Goal: Task Accomplishment & Management: Manage account settings

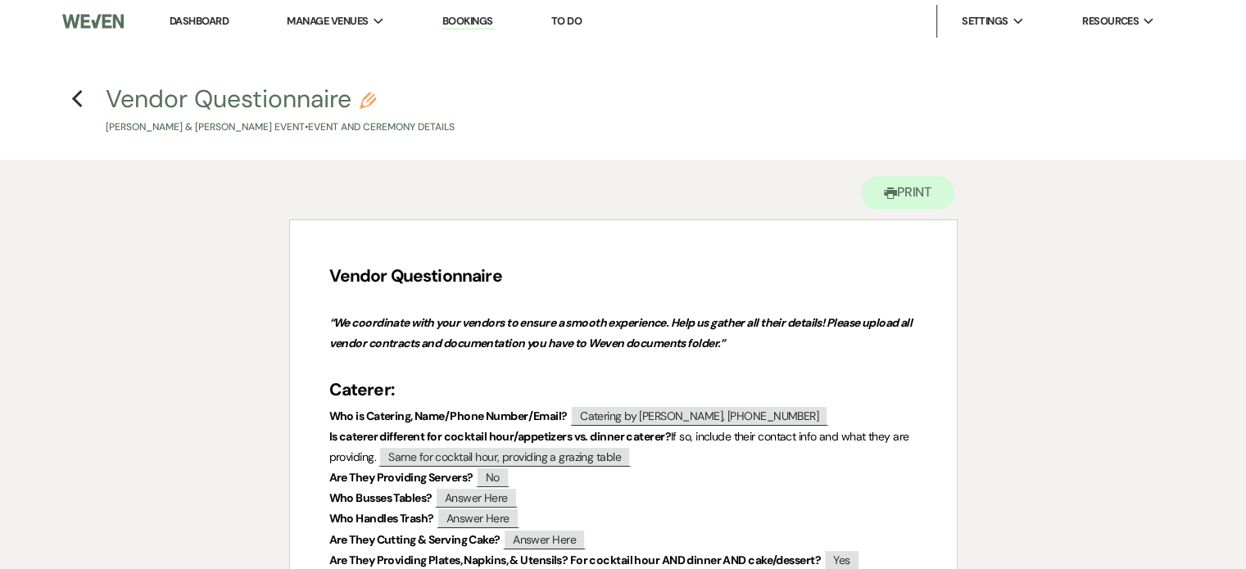
click at [218, 19] on link "Dashboard" at bounding box center [199, 21] width 59 height 14
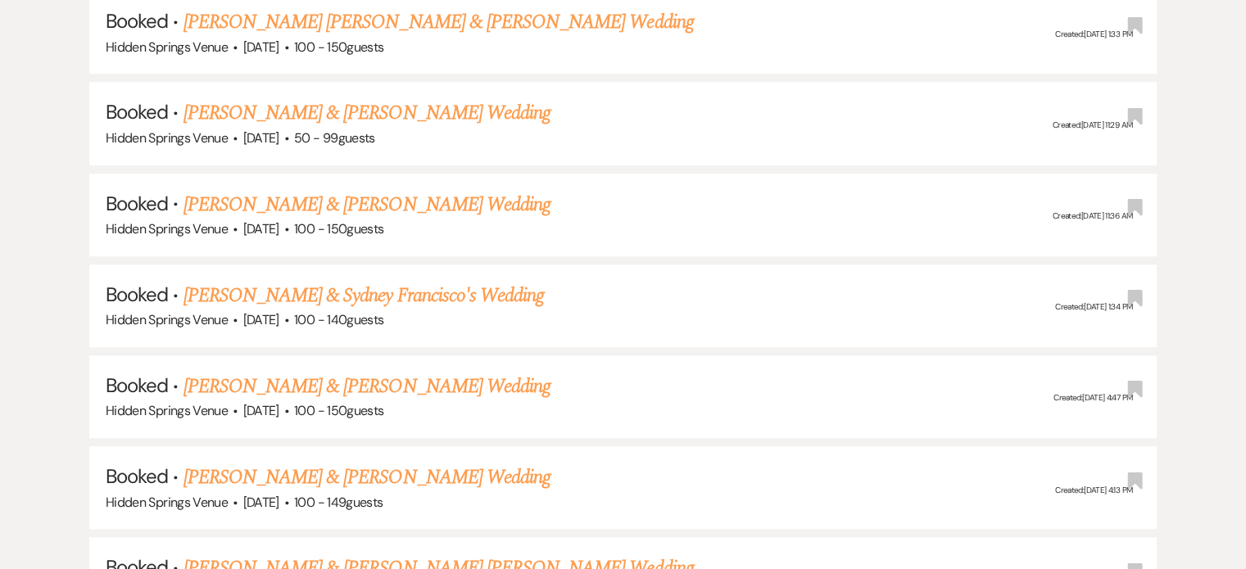
scroll to position [1435, 0]
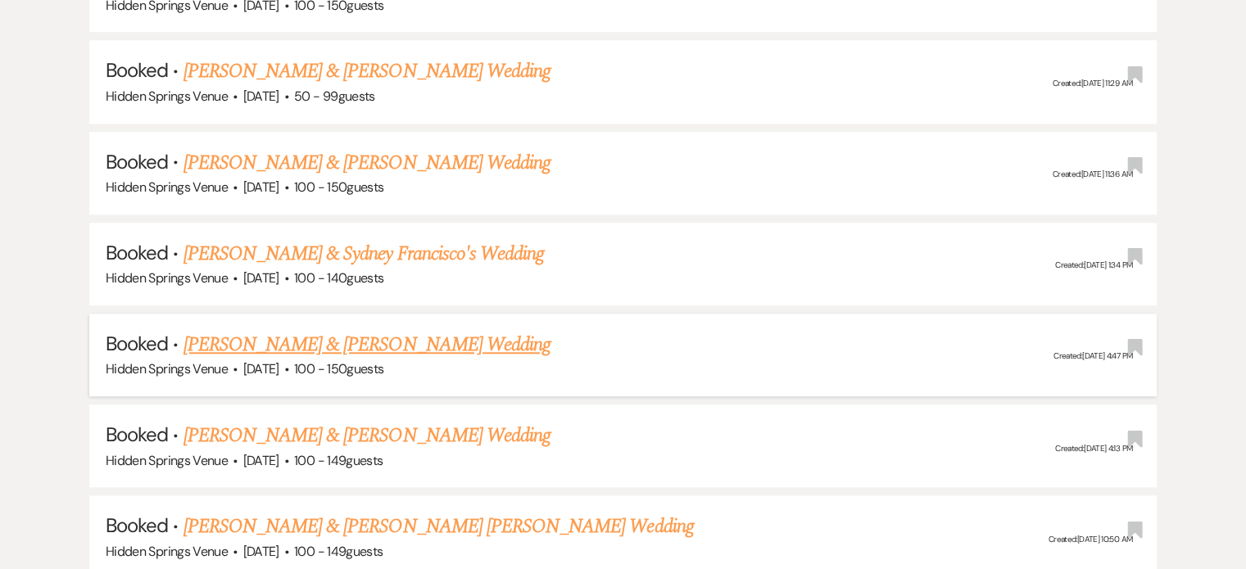
click at [409, 330] on link "[PERSON_NAME] & [PERSON_NAME] Wedding" at bounding box center [367, 344] width 367 height 29
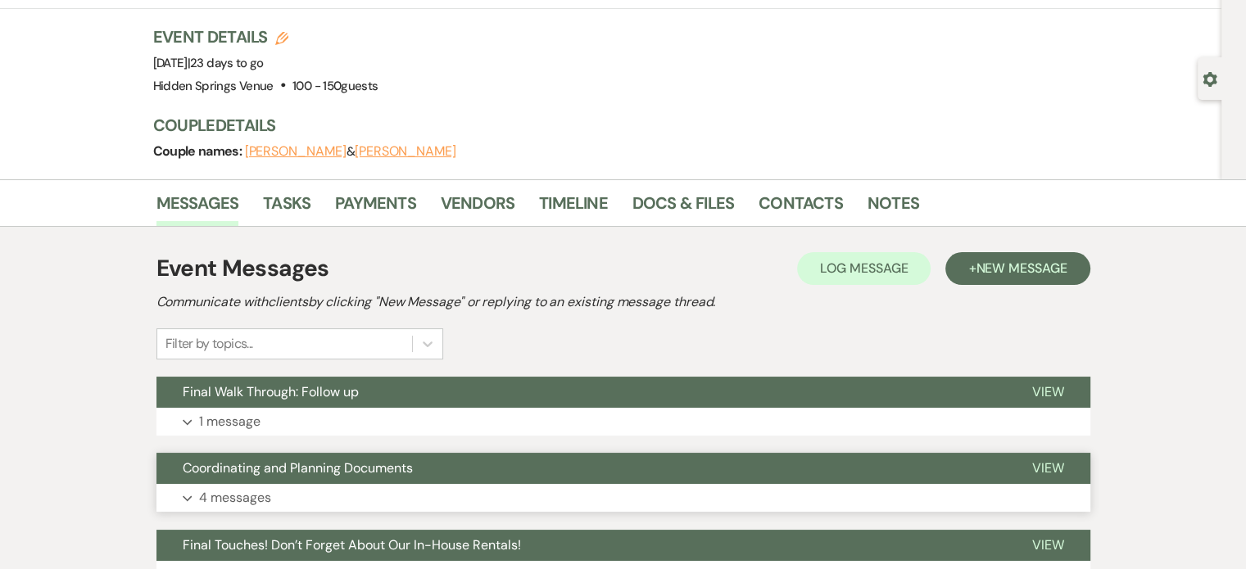
scroll to position [91, 0]
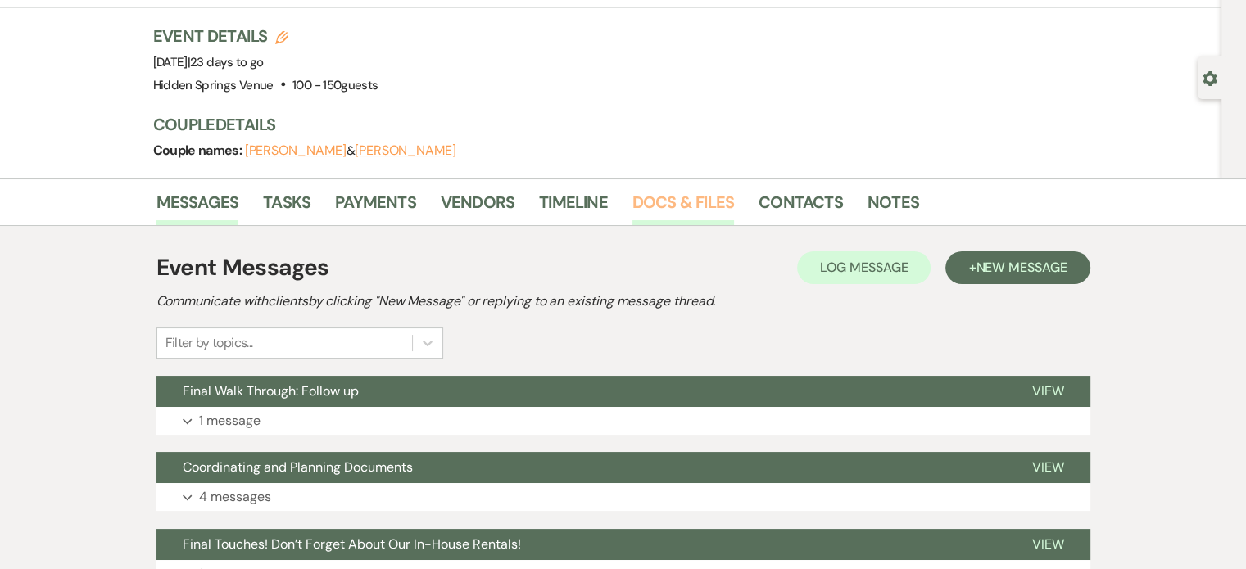
click at [665, 197] on link "Docs & Files" at bounding box center [683, 207] width 102 height 36
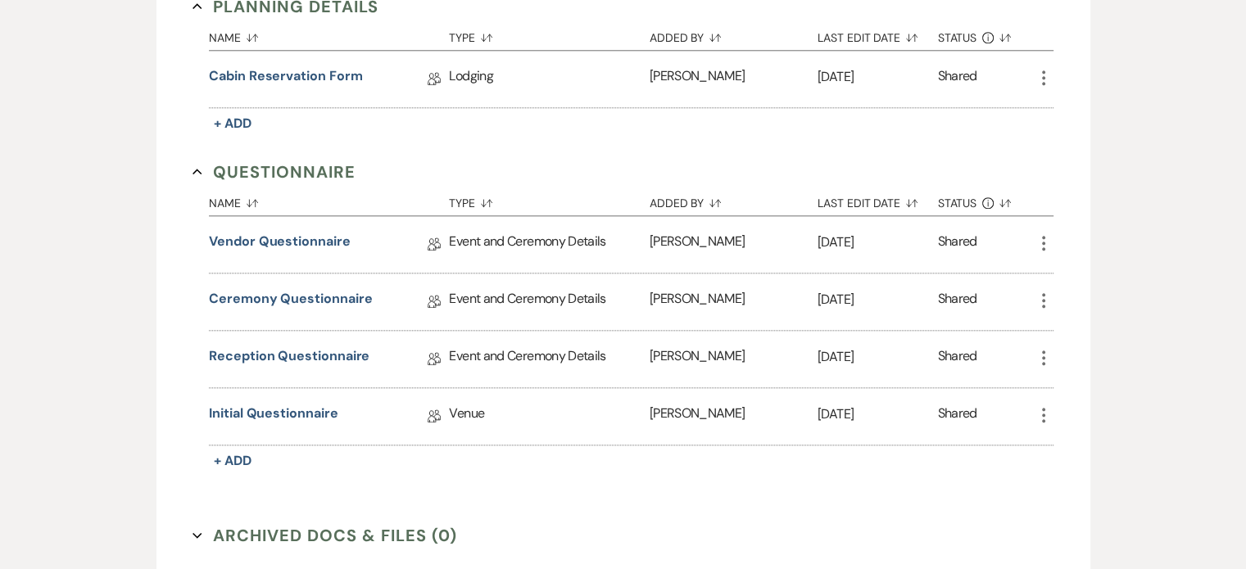
scroll to position [1788, 0]
click at [325, 233] on link "Vendor Questionnaire" at bounding box center [279, 245] width 141 height 25
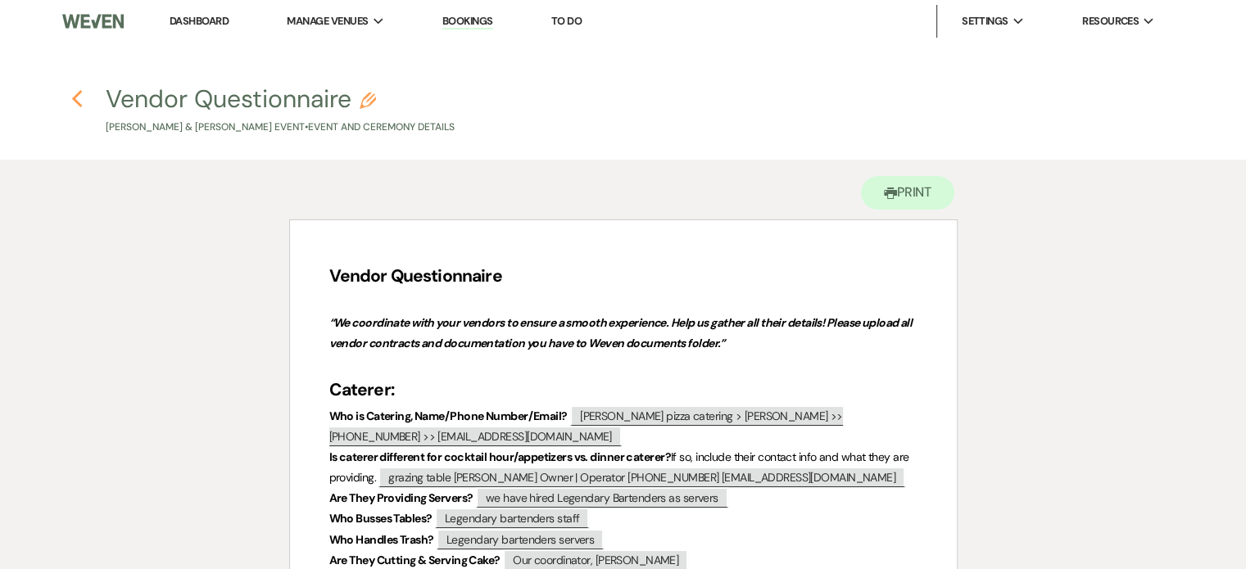
click at [81, 104] on icon "Previous" at bounding box center [77, 99] width 12 height 20
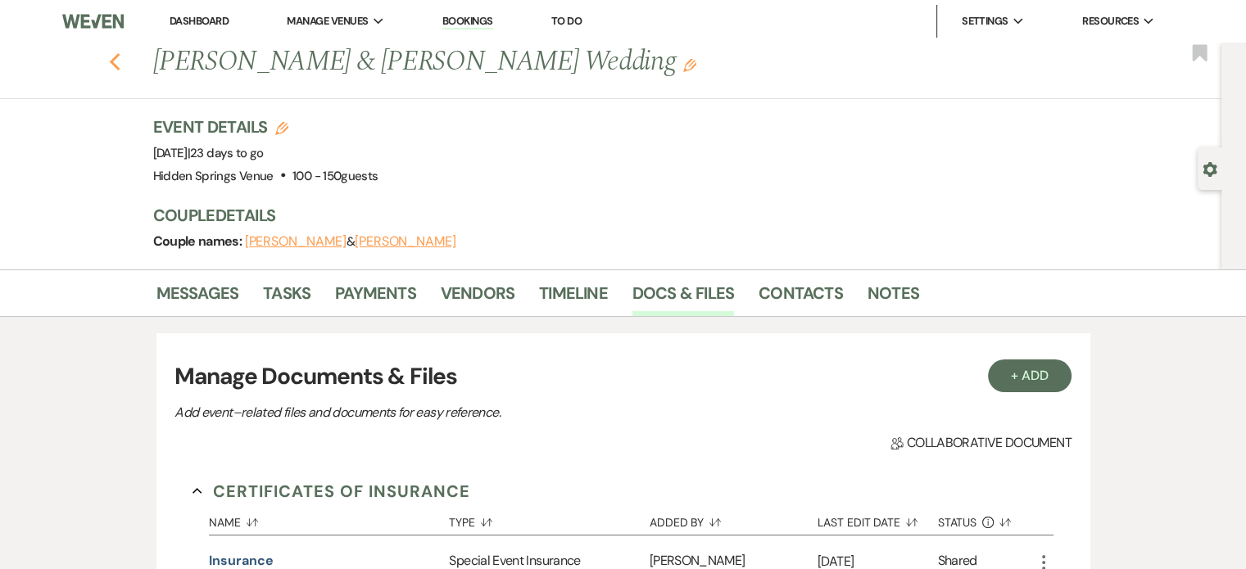
click at [120, 65] on use "button" at bounding box center [114, 62] width 11 height 18
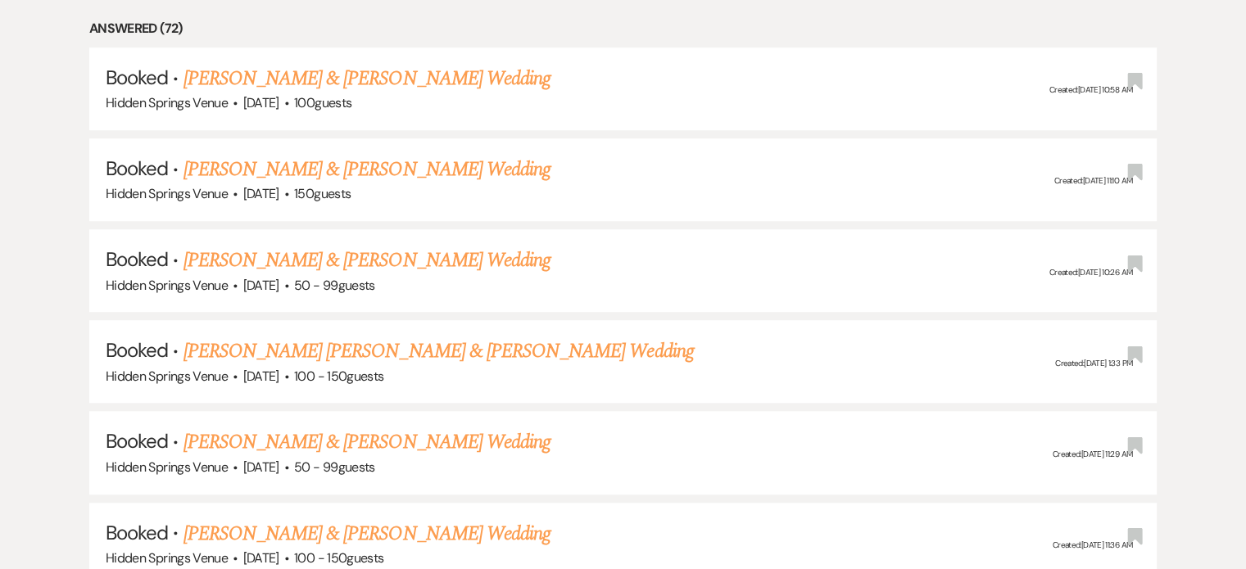
scroll to position [1062, 0]
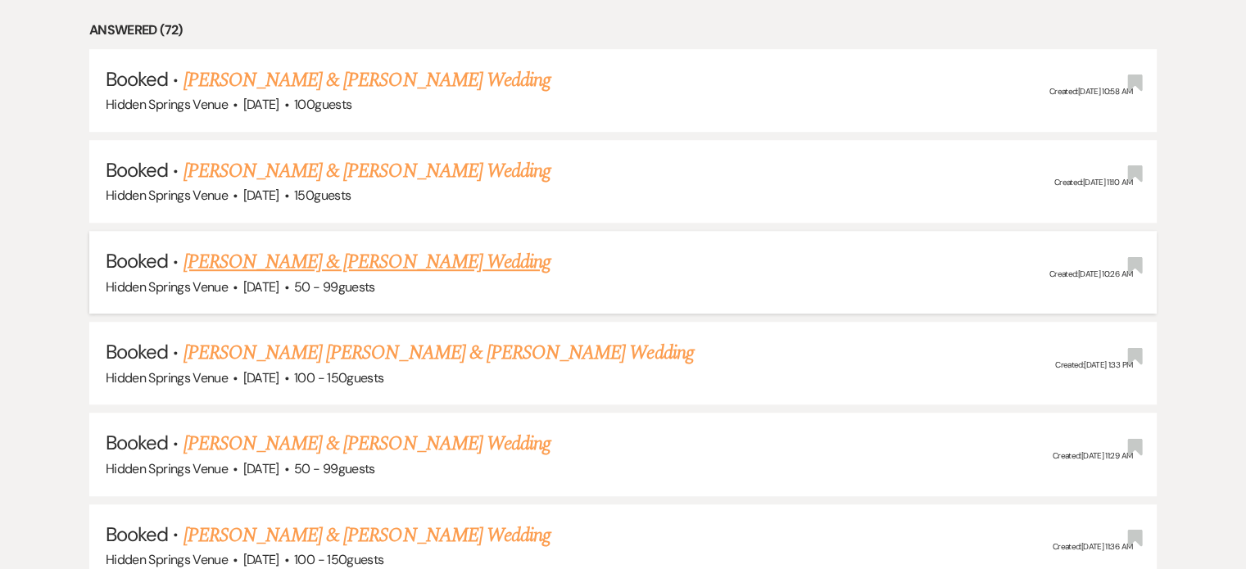
click at [298, 277] on div "Hidden Springs Venue · [DATE] · 50 - 99 guests" at bounding box center [623, 287] width 1035 height 21
click at [301, 252] on link "[PERSON_NAME] & [PERSON_NAME] Wedding" at bounding box center [367, 261] width 367 height 29
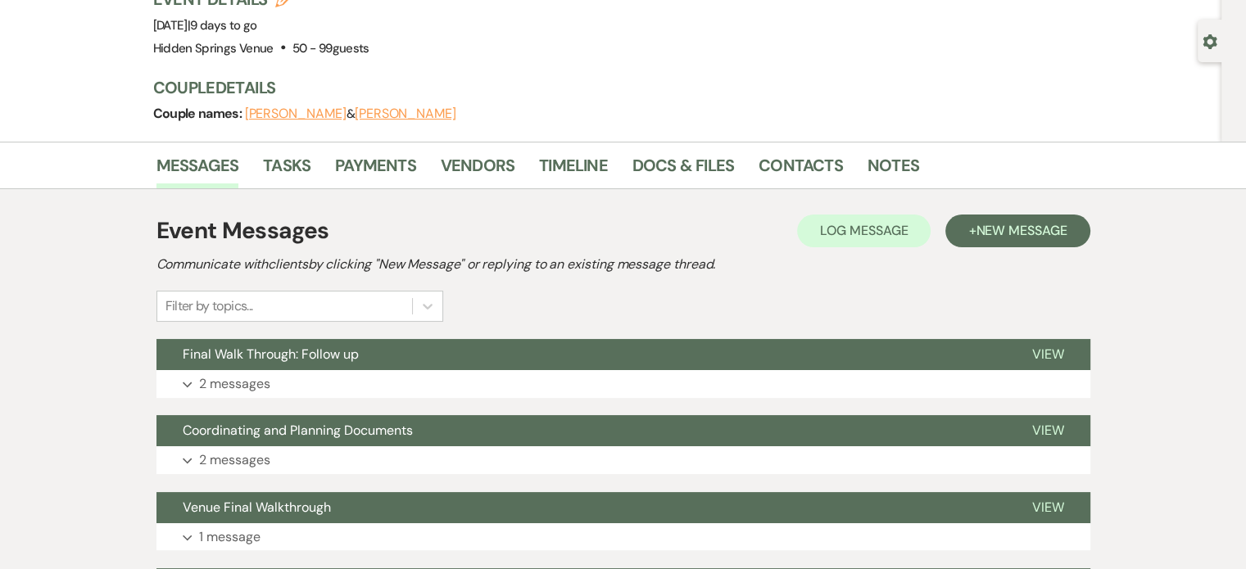
scroll to position [128, 0]
click at [675, 157] on link "Docs & Files" at bounding box center [683, 170] width 102 height 36
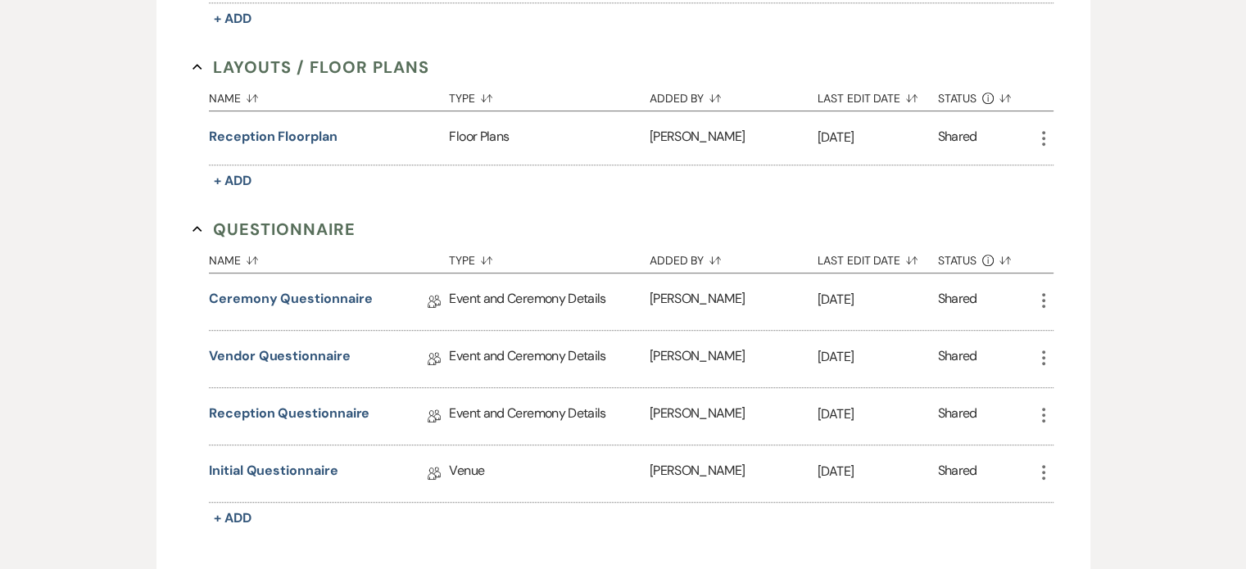
scroll to position [809, 0]
click at [337, 357] on link "Vendor Questionnaire" at bounding box center [279, 359] width 141 height 25
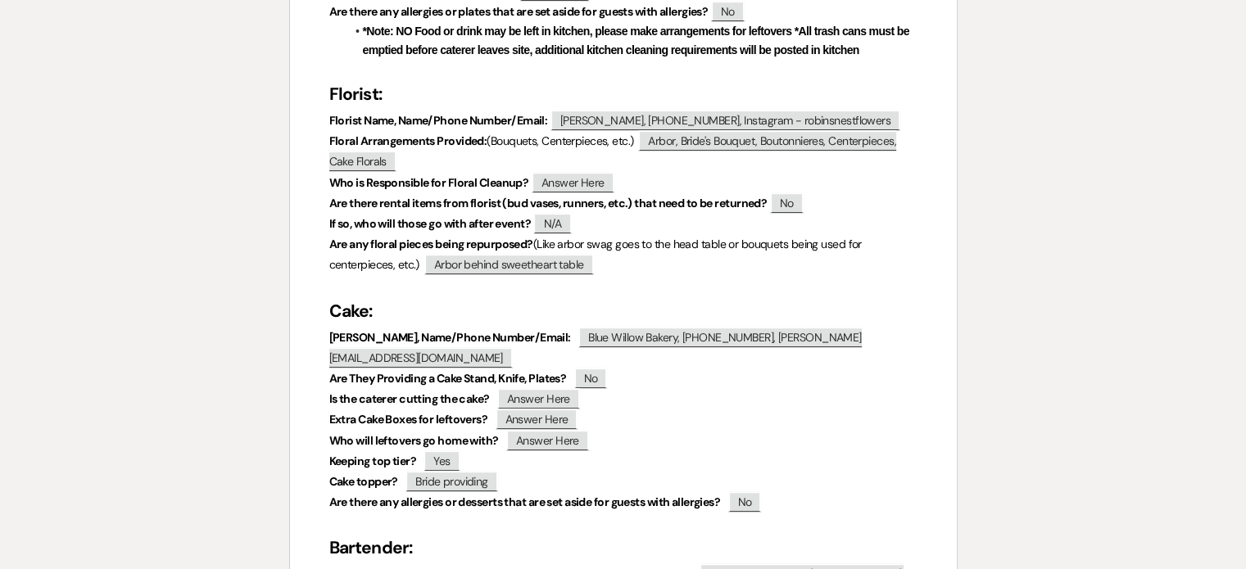
scroll to position [691, 0]
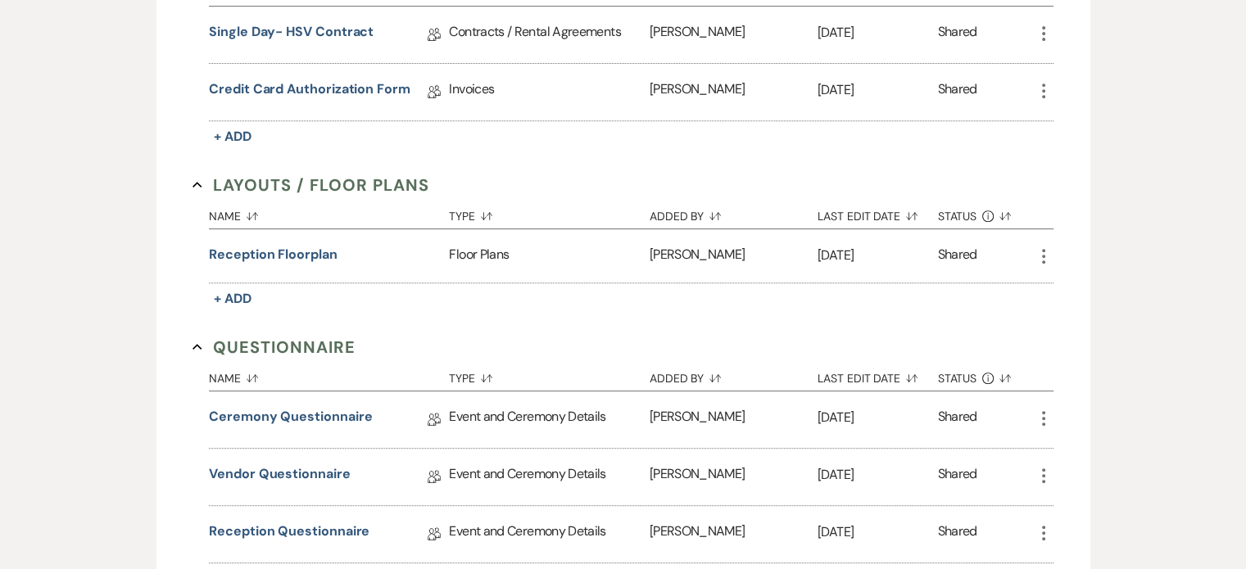
scroll to position [809, 0]
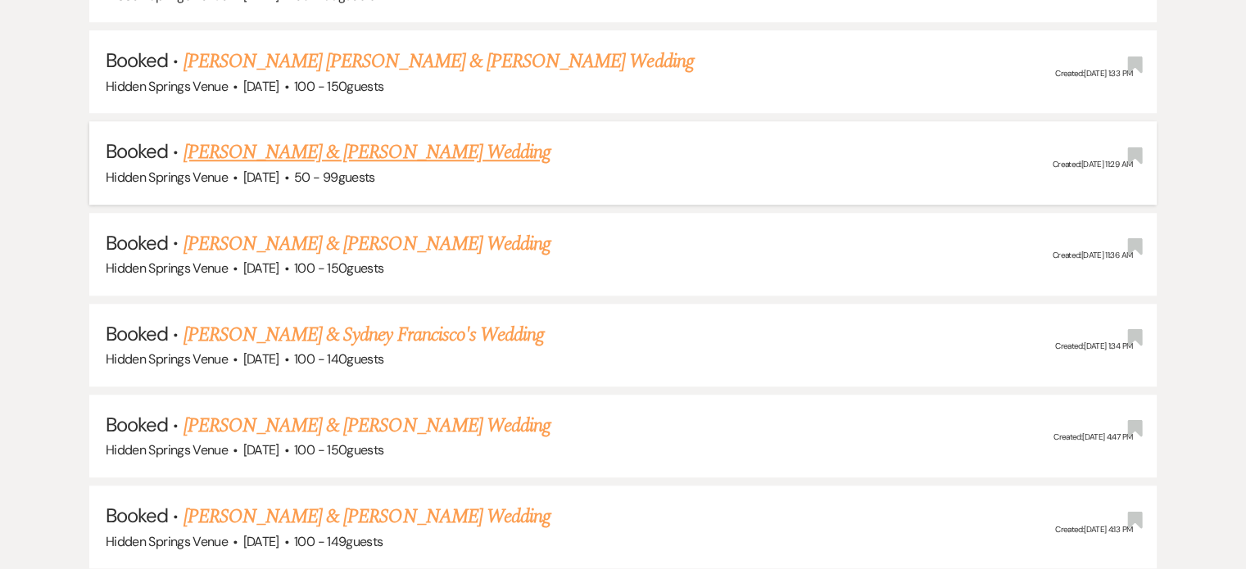
scroll to position [1362, 0]
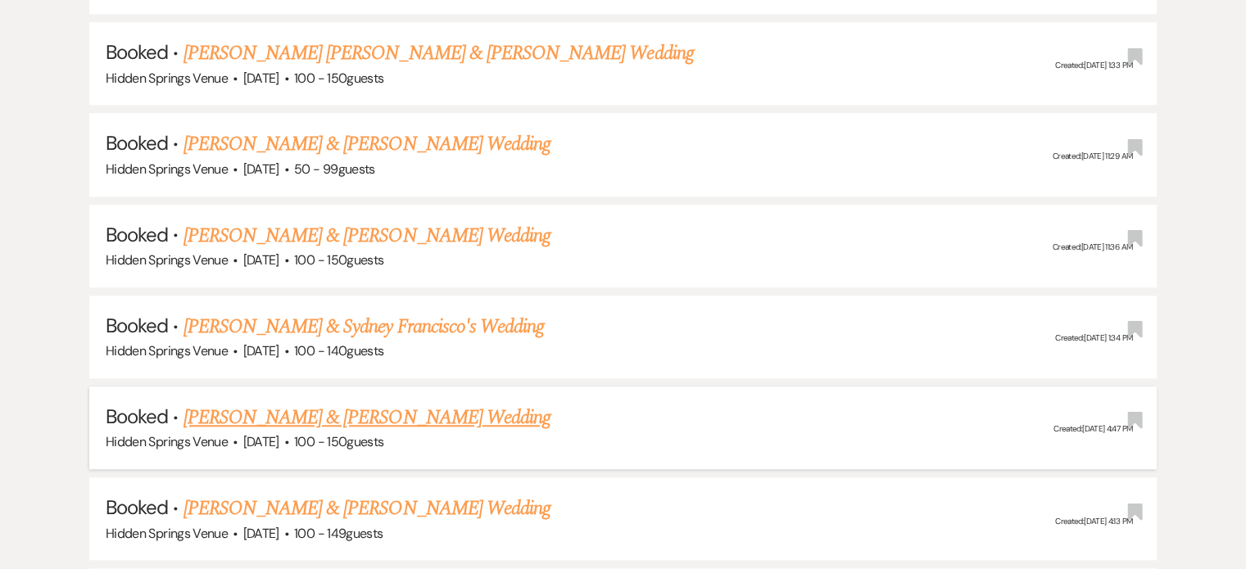
click at [387, 412] on link "[PERSON_NAME] & [PERSON_NAME] Wedding" at bounding box center [367, 417] width 367 height 29
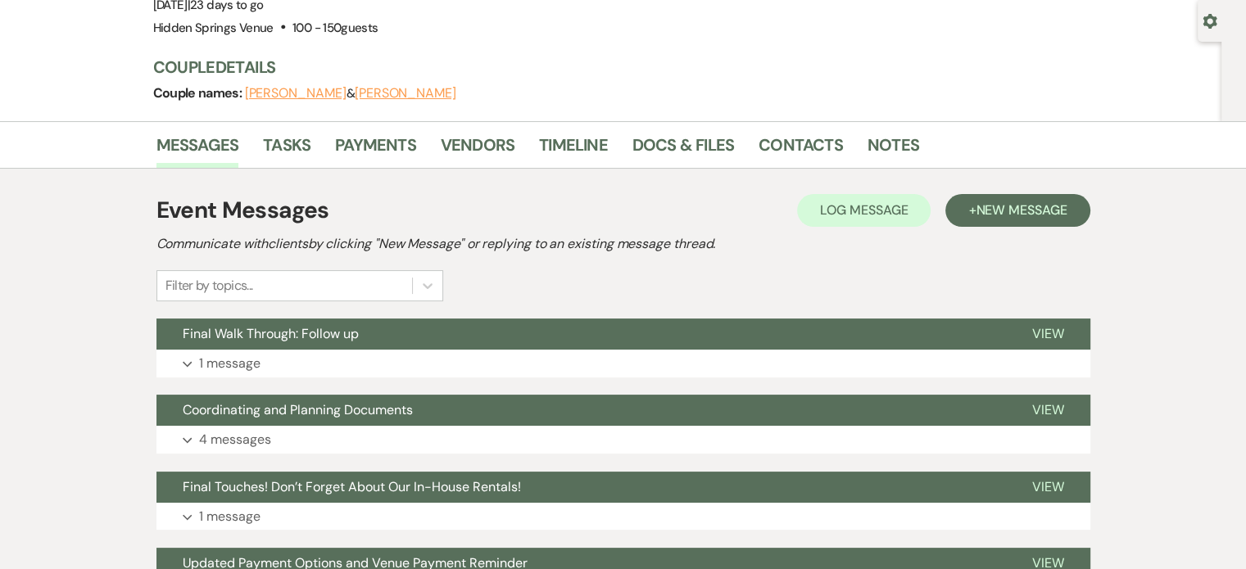
scroll to position [125, 0]
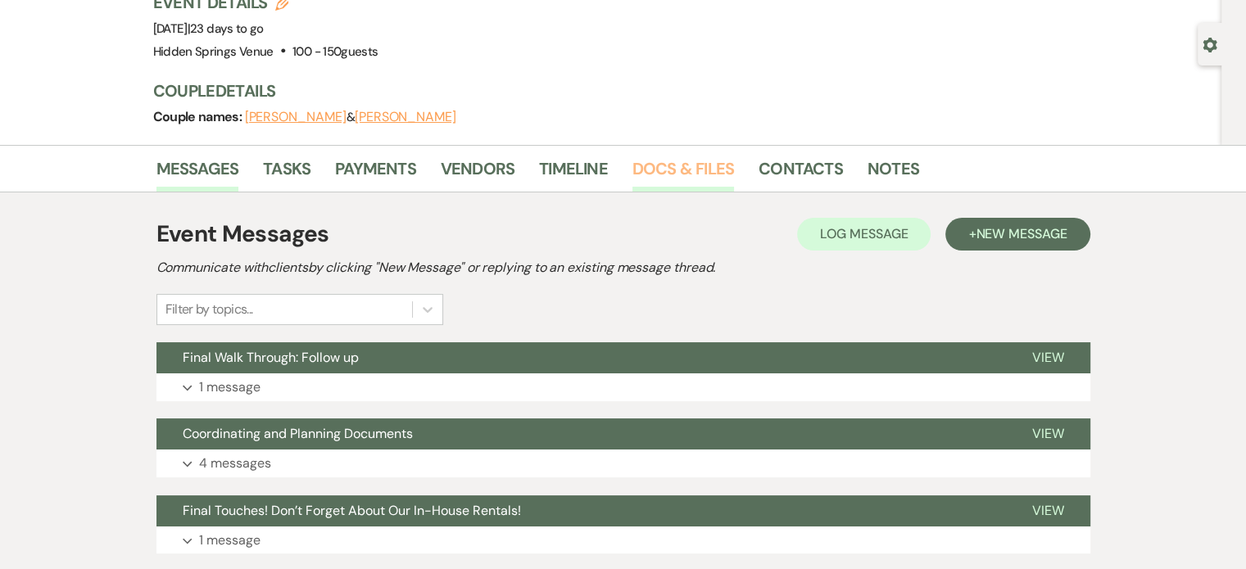
click at [664, 170] on link "Docs & Files" at bounding box center [683, 174] width 102 height 36
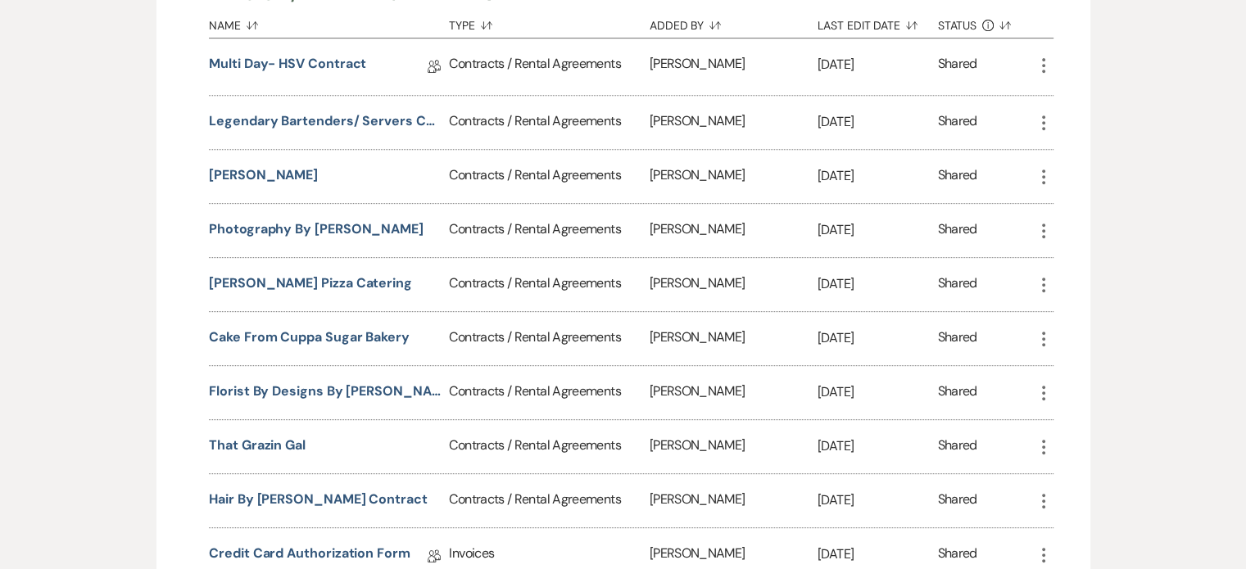
scroll to position [712, 0]
